Goal: Register for event/course

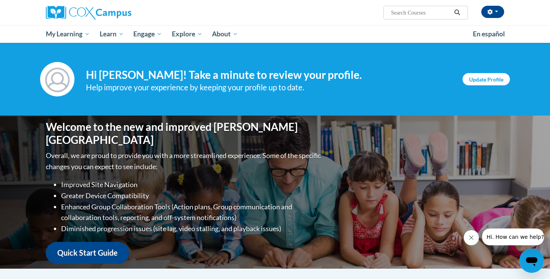
click at [494, 84] on link "Update Profile" at bounding box center [486, 79] width 47 height 12
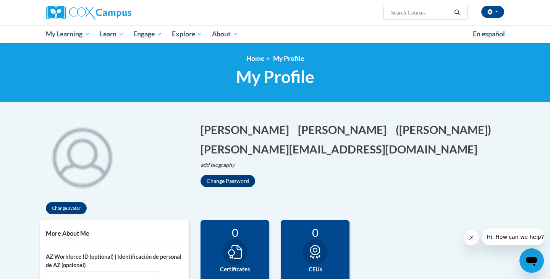
click at [412, 11] on input "Search..." at bounding box center [420, 12] width 61 height 9
type input "meaningful conversations"
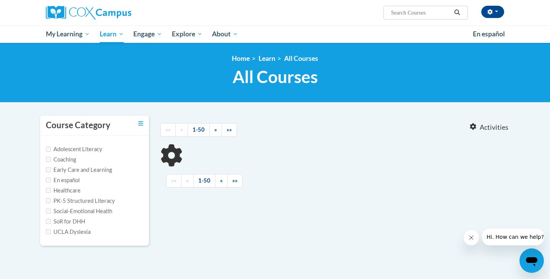
type input "meaningful conversations"
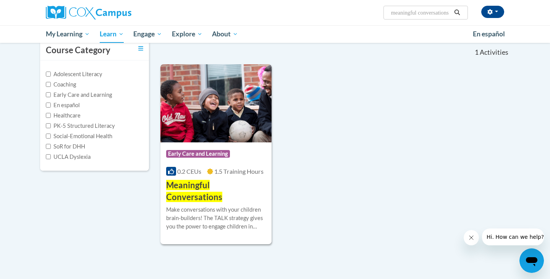
scroll to position [78, 0]
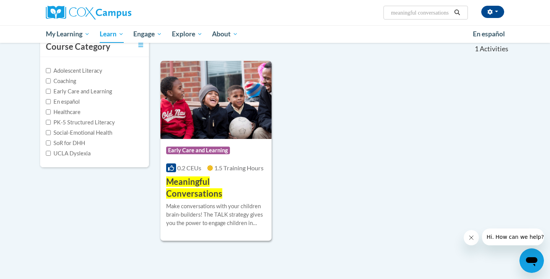
click at [222, 178] on span "Meaningful Conversations" at bounding box center [194, 187] width 56 height 22
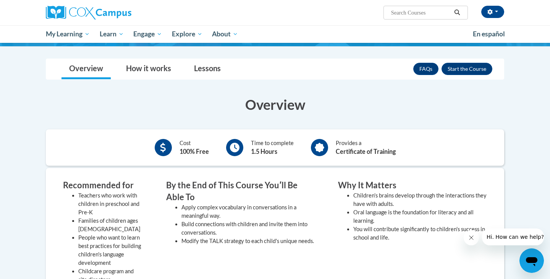
scroll to position [90, 0]
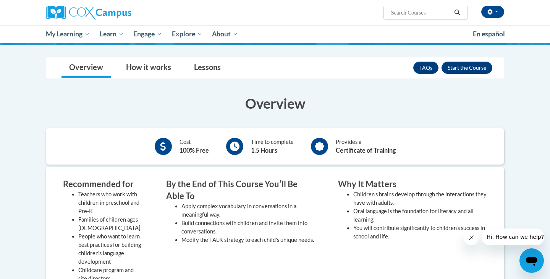
click at [478, 69] on button "Enroll" at bounding box center [467, 68] width 51 height 12
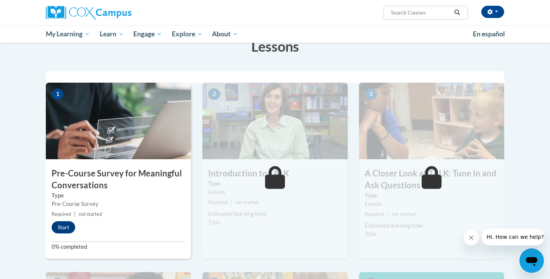
scroll to position [123, 0]
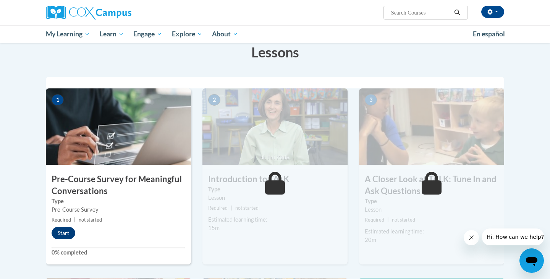
click at [65, 231] on button "Start" at bounding box center [64, 233] width 24 height 12
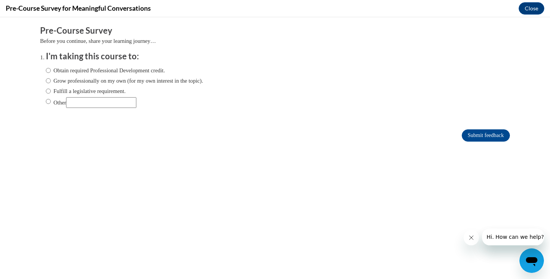
scroll to position [0, 0]
click at [47, 69] on input "Obtain required Professional Development credit." at bounding box center [48, 70] width 5 height 8
radio input "true"
click at [487, 134] on input "Submit feedback" at bounding box center [486, 135] width 48 height 12
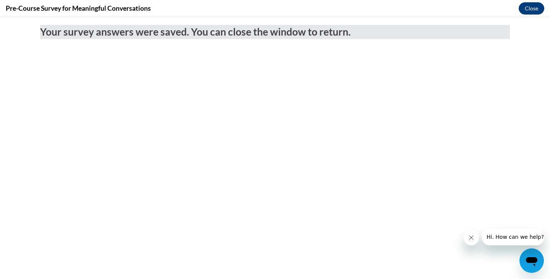
click at [531, 8] on button "Close" at bounding box center [532, 8] width 26 height 12
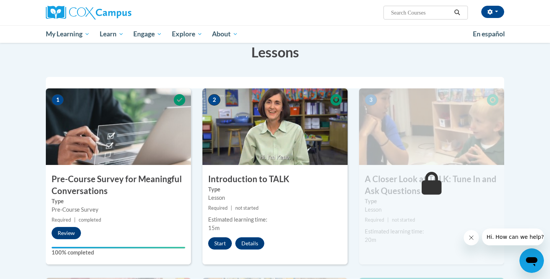
click at [223, 246] on button "Start" at bounding box center [220, 243] width 24 height 12
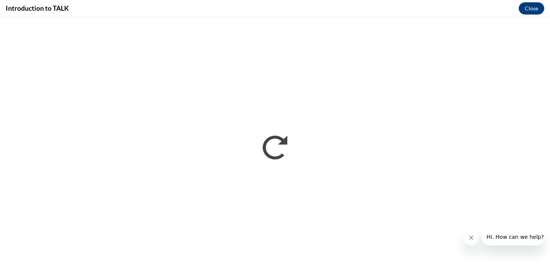
click at [471, 237] on icon "Close message from company" at bounding box center [472, 237] width 4 height 4
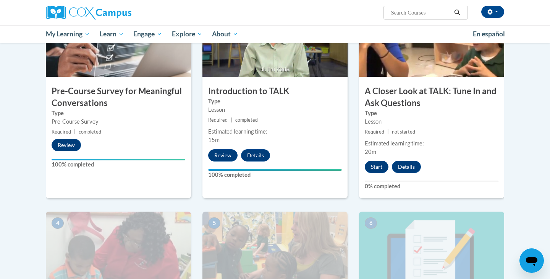
scroll to position [209, 0]
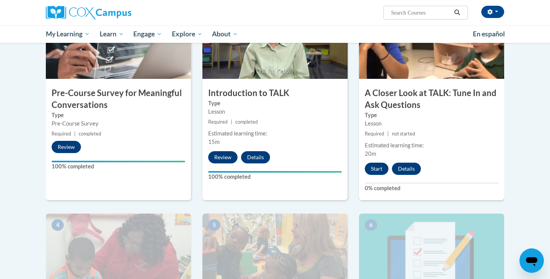
click at [376, 172] on button "Start" at bounding box center [377, 168] width 24 height 12
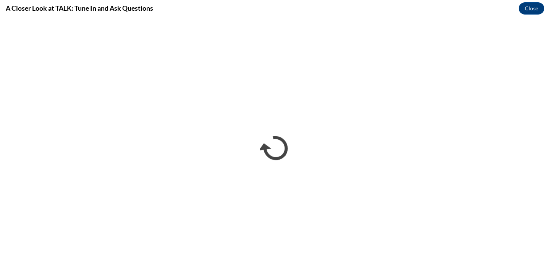
scroll to position [0, 0]
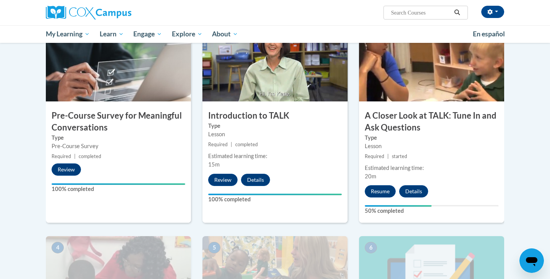
scroll to position [191, 0]
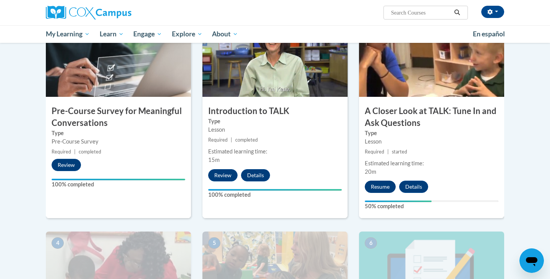
click at [381, 188] on button "Resume" at bounding box center [380, 186] width 31 height 12
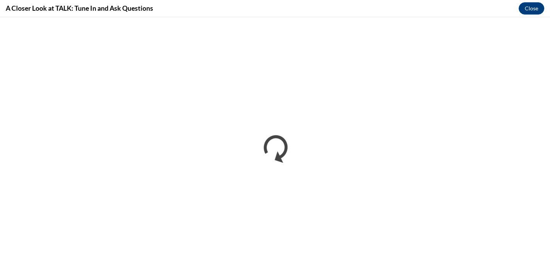
scroll to position [0, 0]
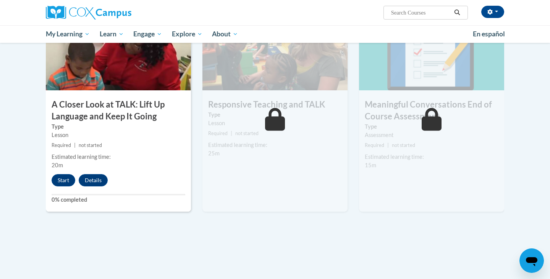
scroll to position [411, 0]
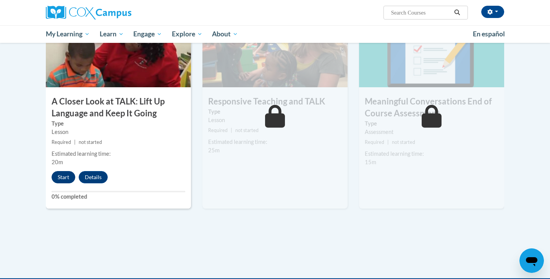
click at [60, 177] on button "Start" at bounding box center [64, 177] width 24 height 12
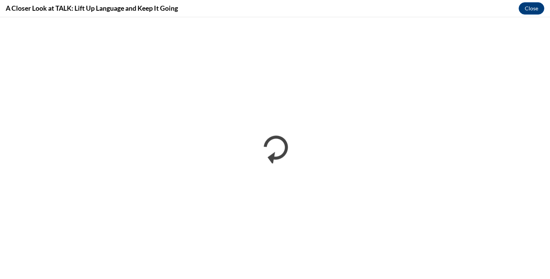
scroll to position [0, 0]
